Goal: Task Accomplishment & Management: Use online tool/utility

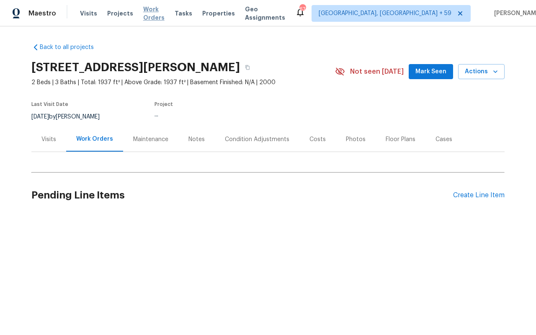
click at [157, 11] on span "Work Orders" at bounding box center [153, 13] width 21 height 17
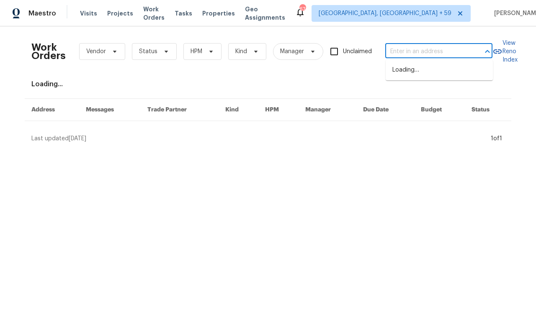
click at [391, 48] on input "text" at bounding box center [427, 51] width 84 height 13
paste input "[STREET_ADDRESS][PERSON_NAME]"
type input "[STREET_ADDRESS][PERSON_NAME]"
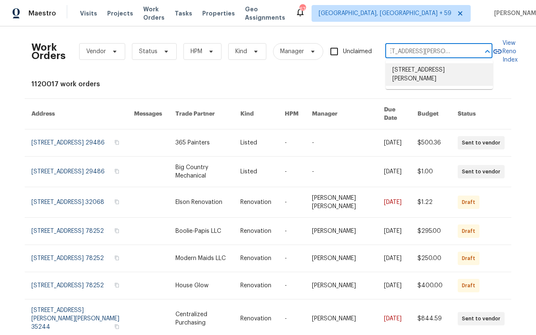
click at [405, 80] on li "[STREET_ADDRESS][PERSON_NAME]" at bounding box center [439, 74] width 107 height 23
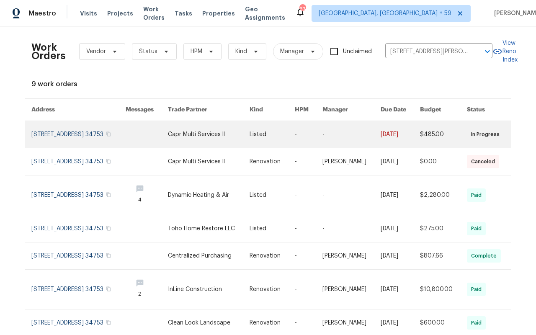
click at [80, 134] on link at bounding box center [78, 134] width 94 height 27
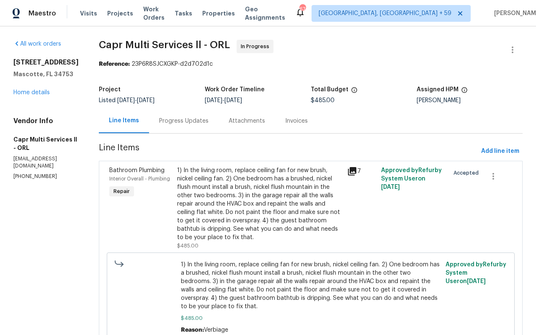
click at [35, 116] on div "All work orders [STREET_ADDRESS][PERSON_NAME] Home details Vendor Info Capr Mul…" at bounding box center [45, 110] width 65 height 140
click at [35, 96] on link "Home details" at bounding box center [31, 93] width 36 height 6
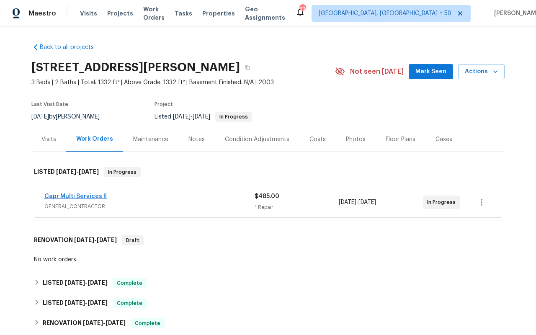
click at [71, 200] on span "Capr Multi Services ll" at bounding box center [75, 196] width 62 height 8
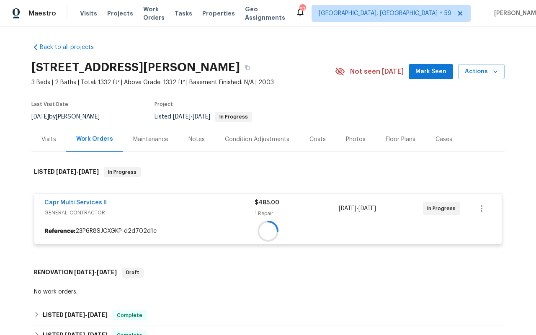
click at [71, 224] on div at bounding box center [268, 231] width 468 height 15
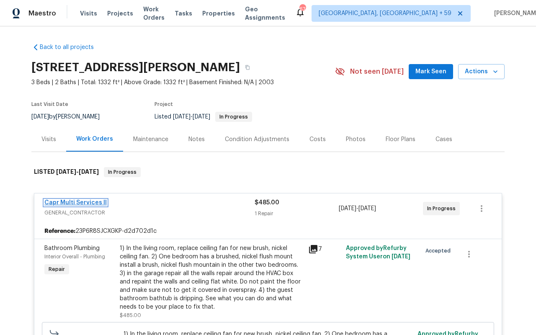
click at [71, 205] on link "Capr Multi Services ll" at bounding box center [75, 203] width 62 height 6
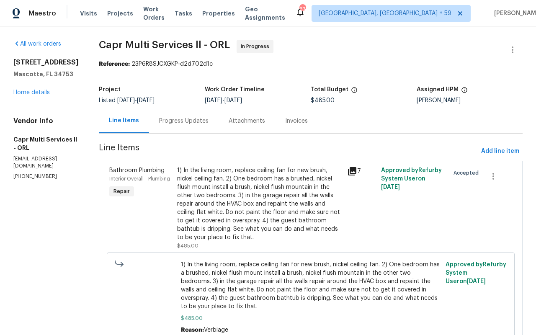
click at [229, 124] on div "Attachments" at bounding box center [247, 121] width 36 height 8
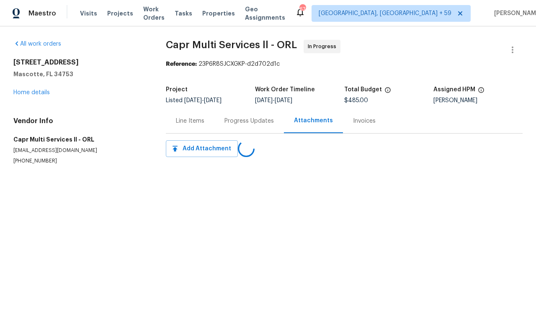
click at [181, 123] on div "Line Items" at bounding box center [190, 121] width 28 height 8
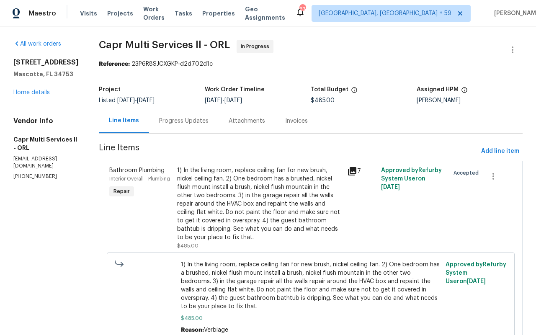
click at [181, 123] on div "Progress Updates" at bounding box center [183, 121] width 49 height 8
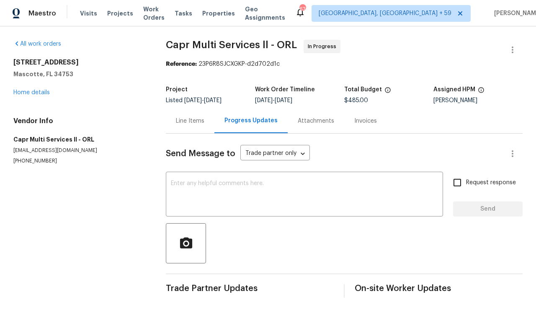
click at [191, 132] on div "Line Items" at bounding box center [190, 121] width 49 height 25
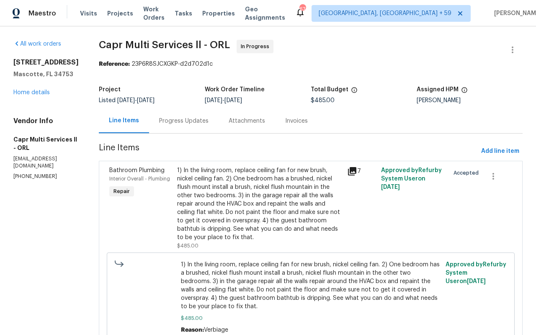
click at [24, 114] on div "All work orders [STREET_ADDRESS][PERSON_NAME] Home details Vendor Info Capr Mul…" at bounding box center [45, 110] width 65 height 140
click at [24, 96] on link "Home details" at bounding box center [31, 93] width 36 height 6
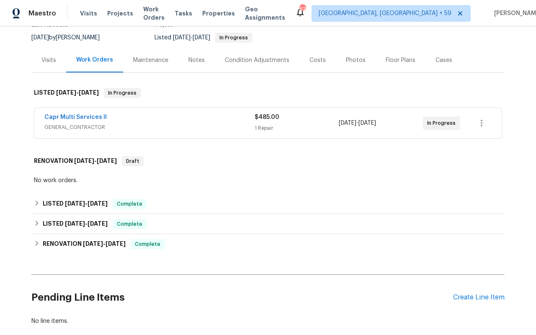
scroll to position [127, 0]
